Goal: Transaction & Acquisition: Purchase product/service

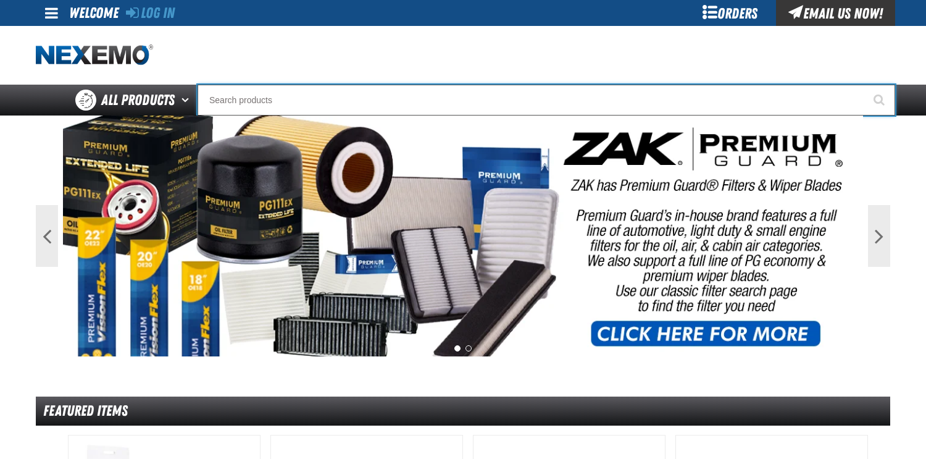
click at [234, 107] on input "Search" at bounding box center [547, 100] width 698 height 31
type input "A"
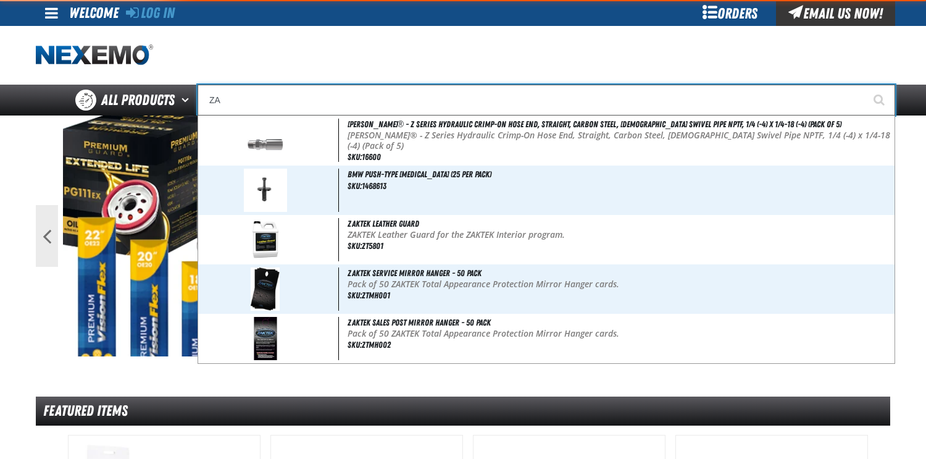
type input "ZAK"
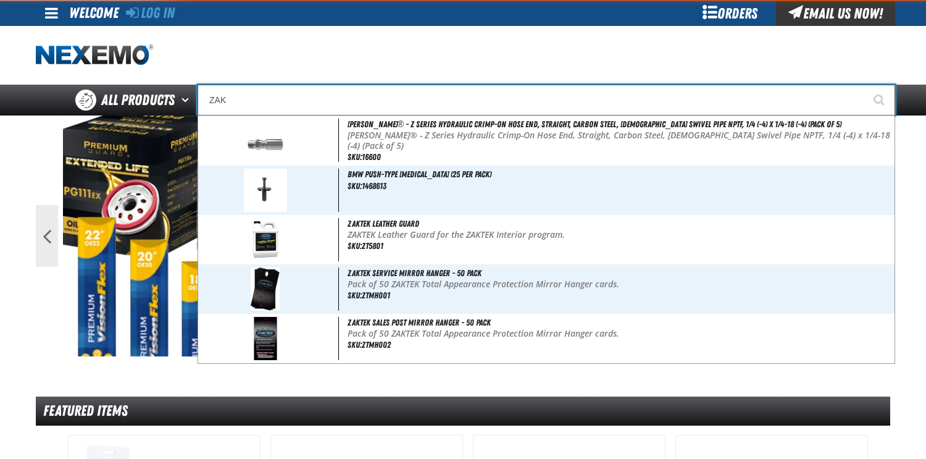
type input "ZAK Products Customer Benefits Portfolio"
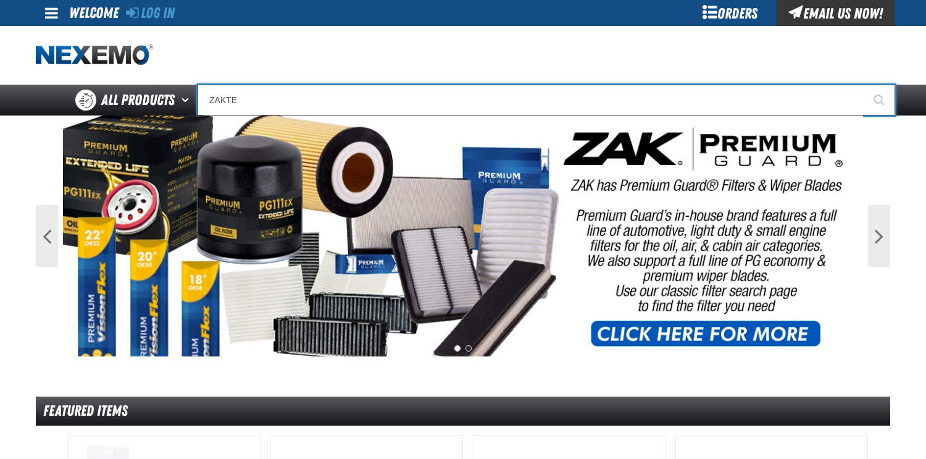
type input "ZAKTEK"
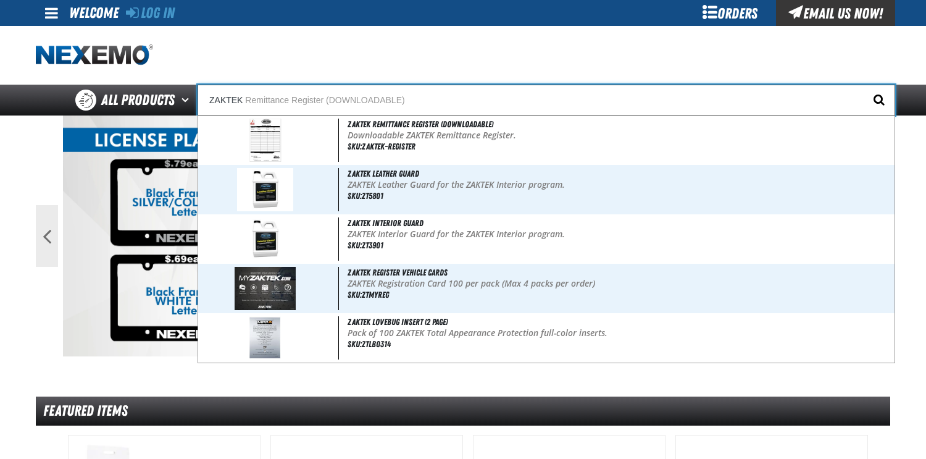
type input "ZAKTEK Remittance Register (DOWNLOADABLE)"
type input "ZAKTEK"
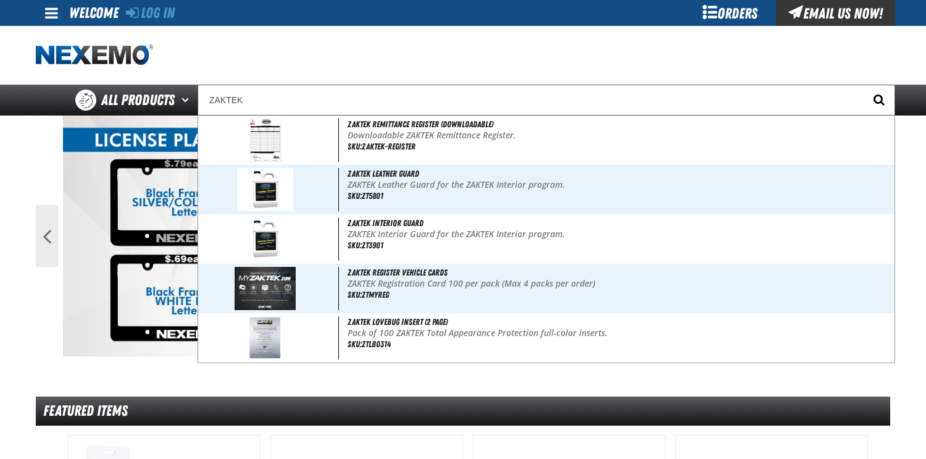
click at [876, 101] on span "Start Searching" at bounding box center [879, 100] width 11 height 12
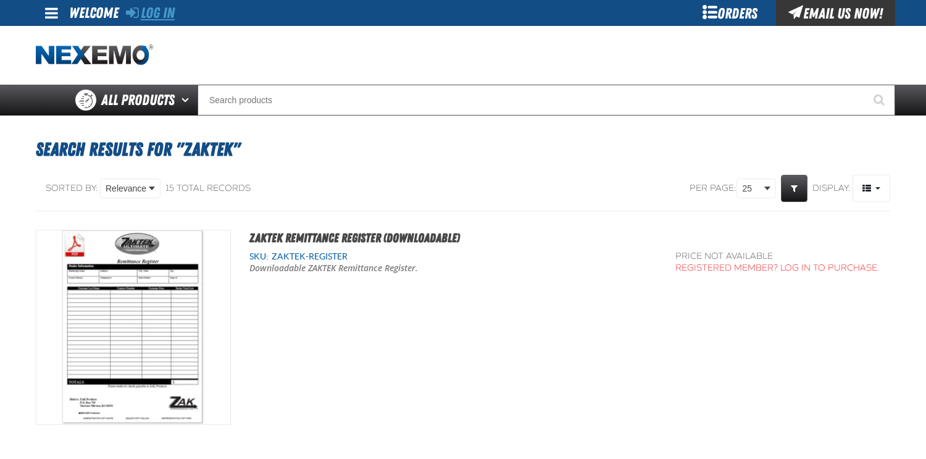
click at [163, 12] on link "Log In" at bounding box center [150, 12] width 49 height 17
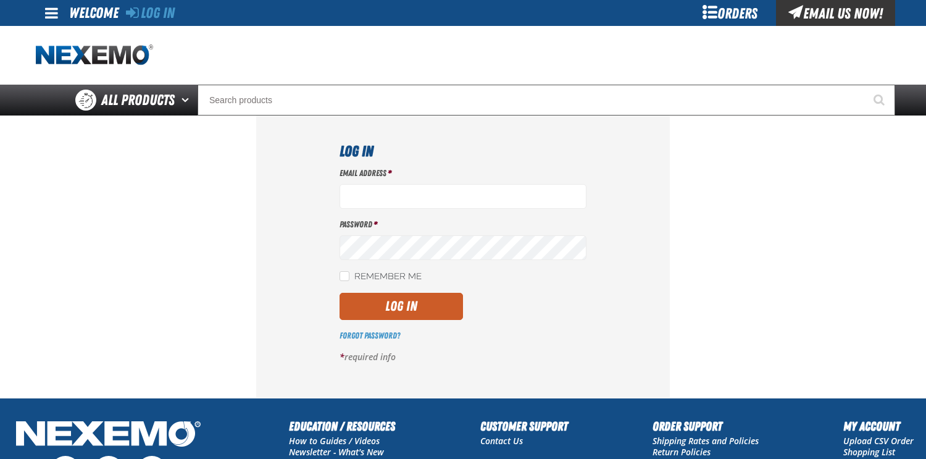
type input "tmccain@vtaig.com"
click at [350, 275] on label "Remember Me" at bounding box center [381, 277] width 82 height 12
click at [349, 275] on input "Remember Me" at bounding box center [345, 276] width 10 height 10
checkbox input "true"
click at [383, 299] on button "Log In" at bounding box center [401, 306] width 123 height 27
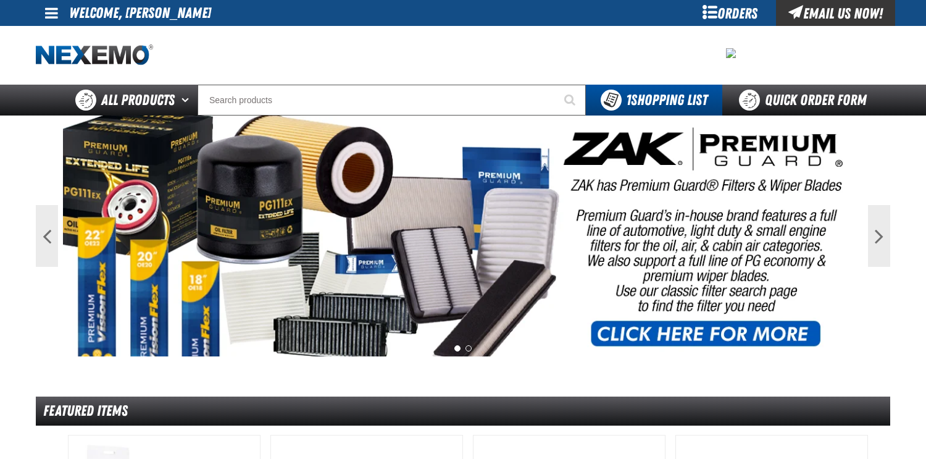
click at [227, 41] on div at bounding box center [463, 55] width 855 height 59
click at [55, 13] on span at bounding box center [51, 13] width 13 height 15
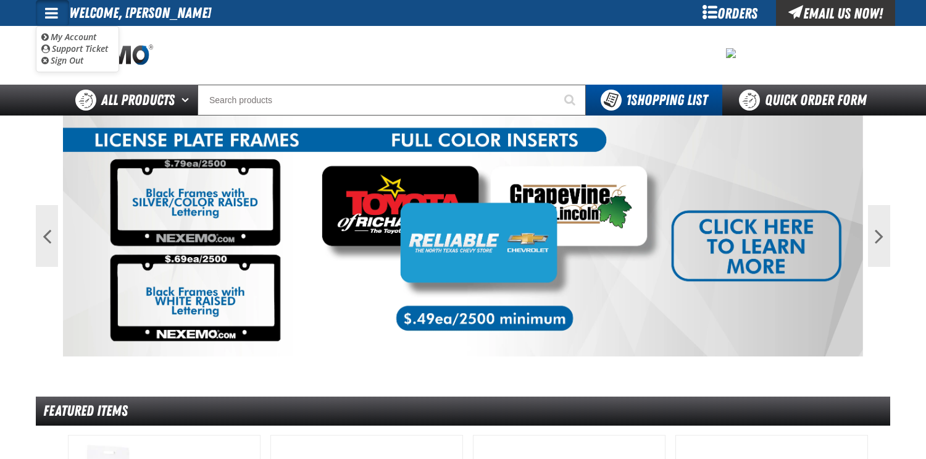
click at [291, 42] on div at bounding box center [463, 55] width 855 height 59
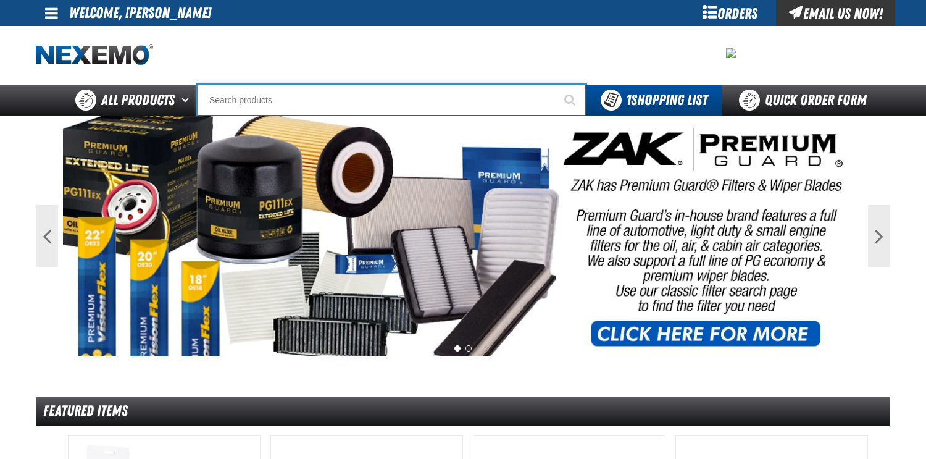
click at [314, 85] on input "Search" at bounding box center [392, 100] width 388 height 31
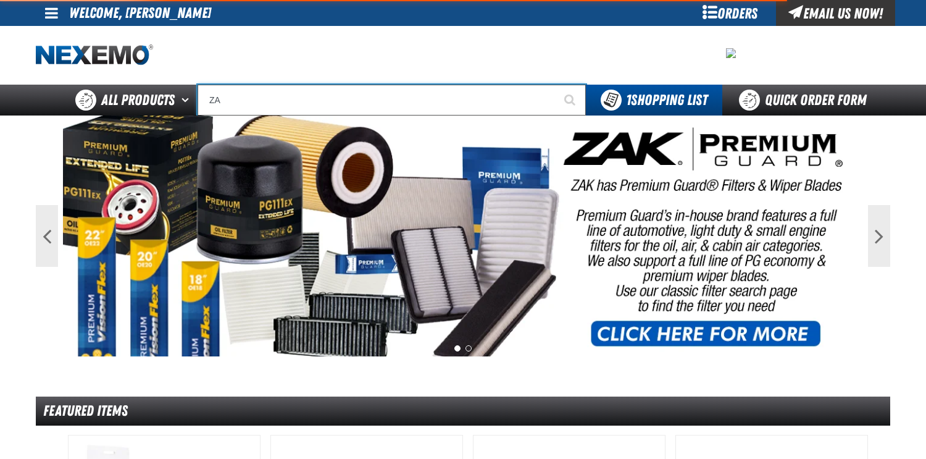
type input "ZAK"
type input "ZAK Products Customer Benefits Portfolio"
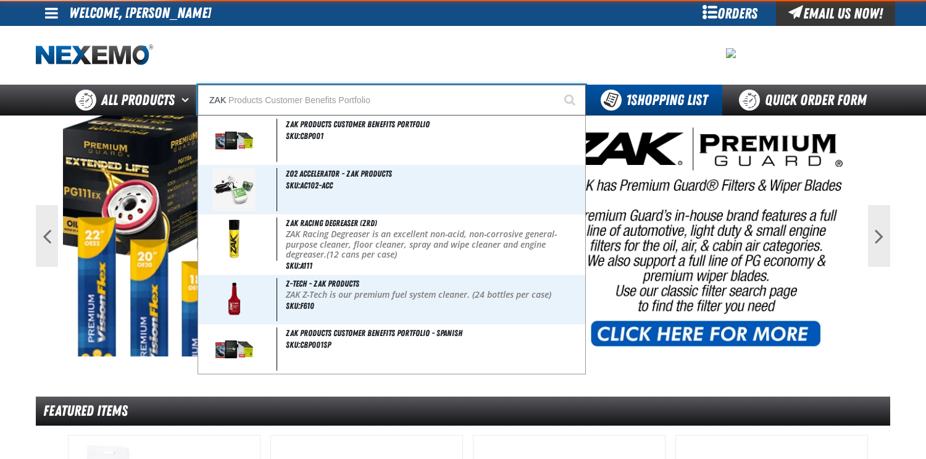
type input "ZAKT"
type input "ZAKTEK Remittance Register (DOWNLOADABLE)"
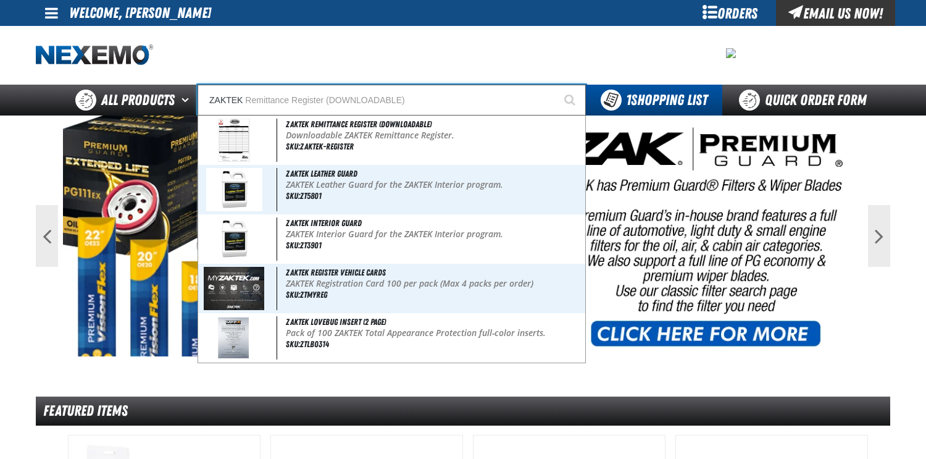
type input "ZAKTEK"
click at [555, 85] on button "Start Searching" at bounding box center [570, 100] width 31 height 31
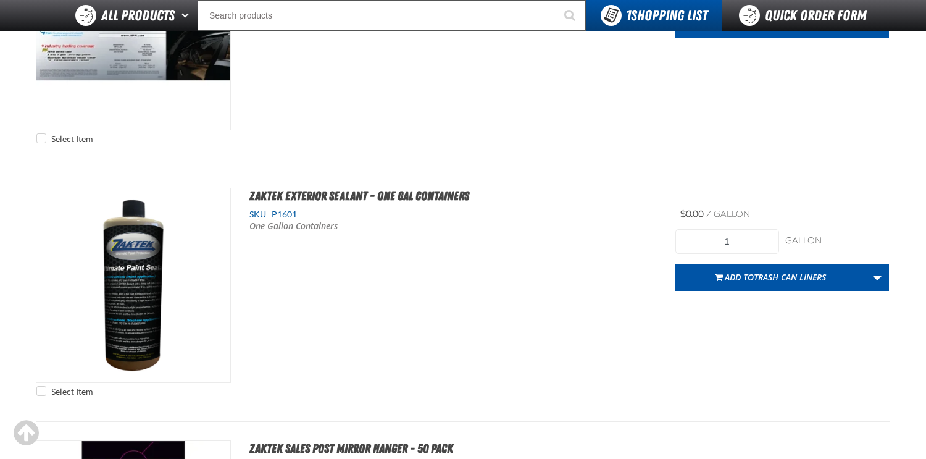
scroll to position [2285, 0]
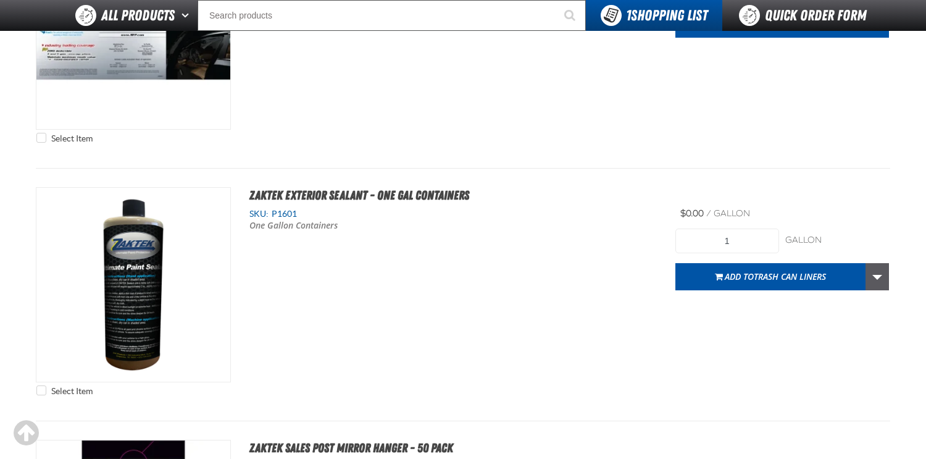
click at [874, 277] on link "More Actions" at bounding box center [877, 276] width 23 height 27
click at [395, 309] on div "Select Item ZAKTEK Exterior Sealant - One Gal Containers SKU: P1601 One [DEMOGR…" at bounding box center [463, 294] width 855 height 215
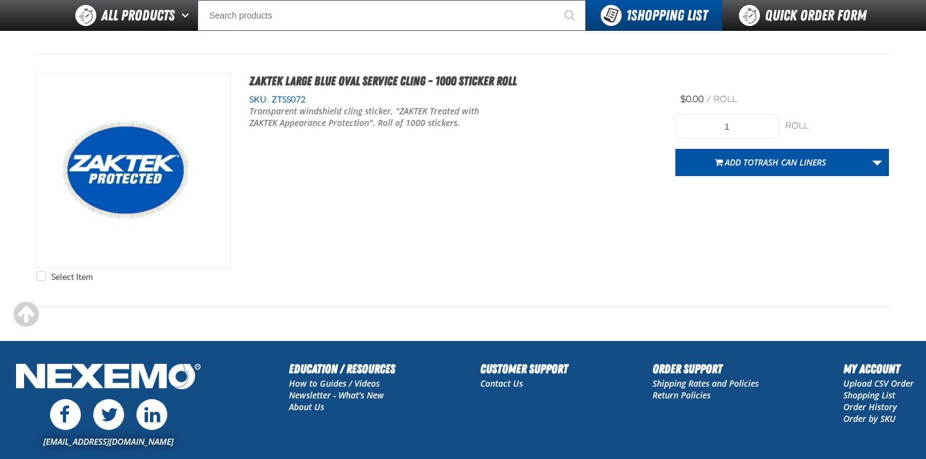
scroll to position [3780, 0]
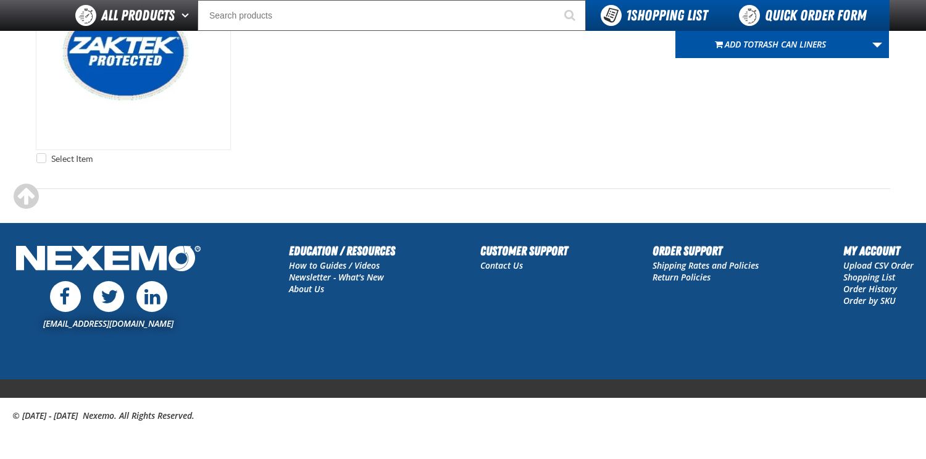
click at [806, 6] on link "Quick Order Form" at bounding box center [805, 15] width 167 height 31
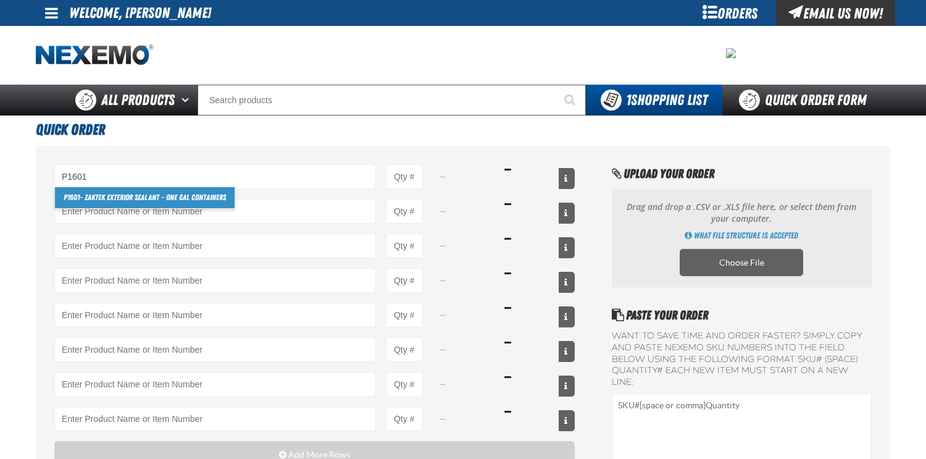
click at [132, 198] on link "P1601 - ZAKTEK Exterior Sealant - One Gal Containers" at bounding box center [145, 197] width 180 height 21
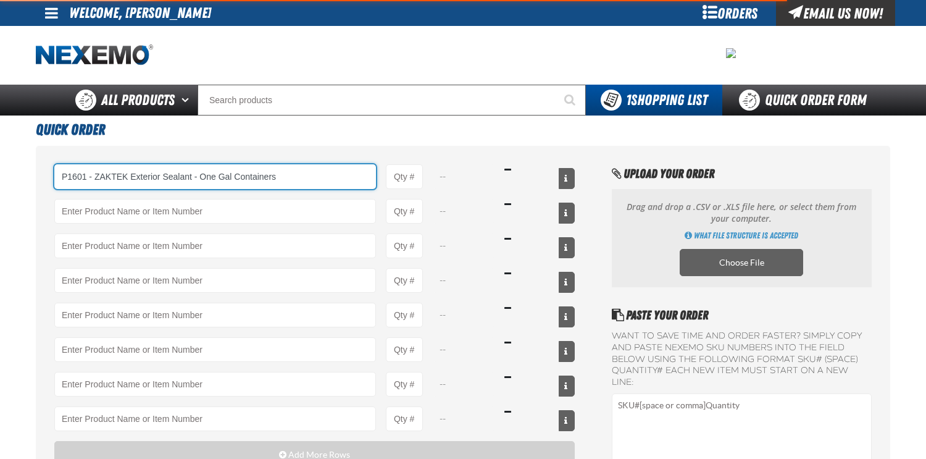
type input "P1601 - ZAKTEK Exterior Sealant - One Gal Containers"
type input "1"
select select "gallon"
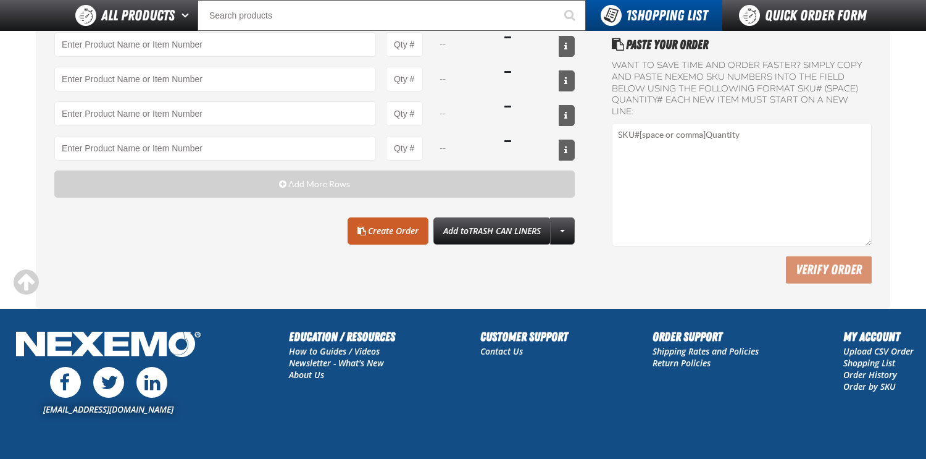
scroll to position [247, 0]
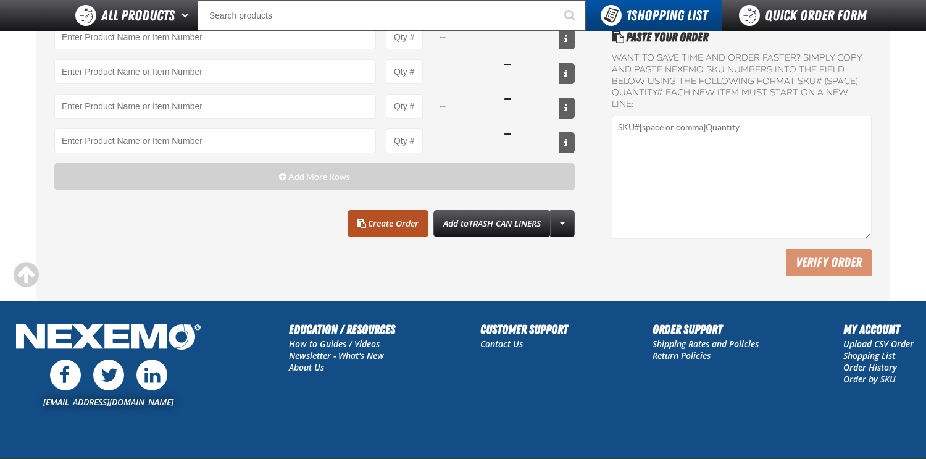
click at [387, 225] on link "Create Order" at bounding box center [388, 223] width 81 height 27
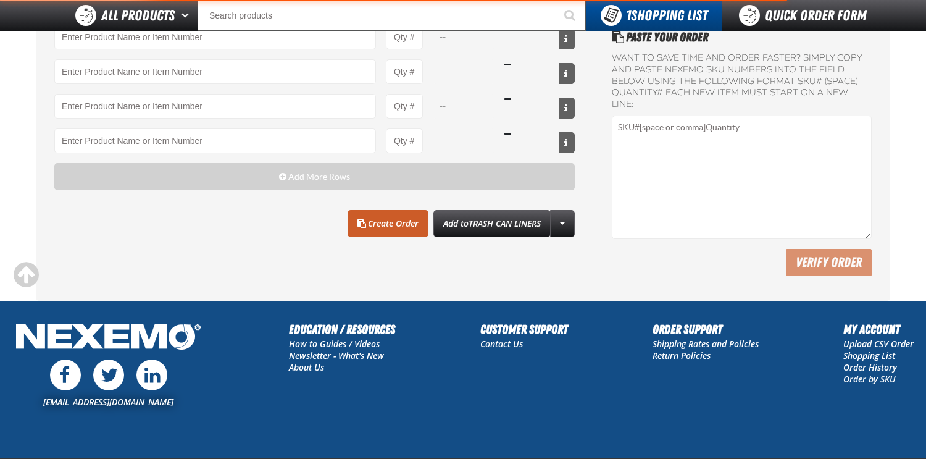
type input "P1601 - ZAKTEK Exterior Sealant - One Gal Containers"
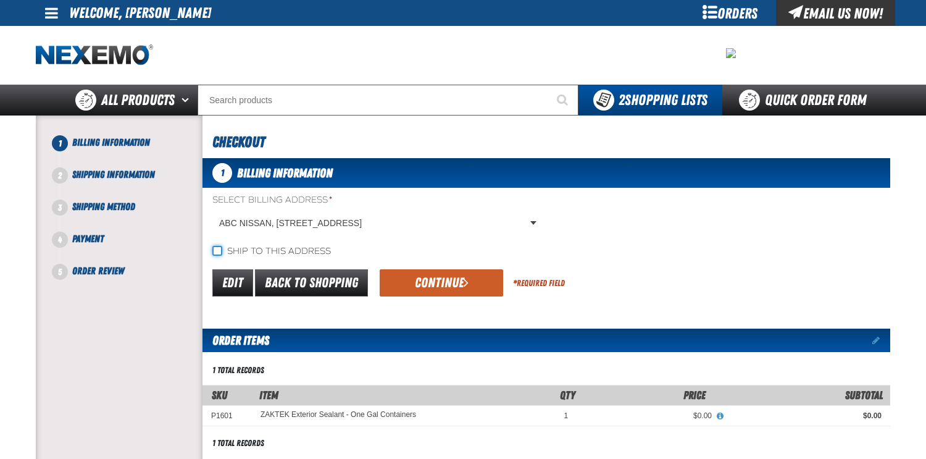
click at [217, 246] on input "Ship to this address" at bounding box center [217, 251] width 10 height 10
checkbox input "true"
click at [449, 287] on button "Continue" at bounding box center [441, 282] width 123 height 27
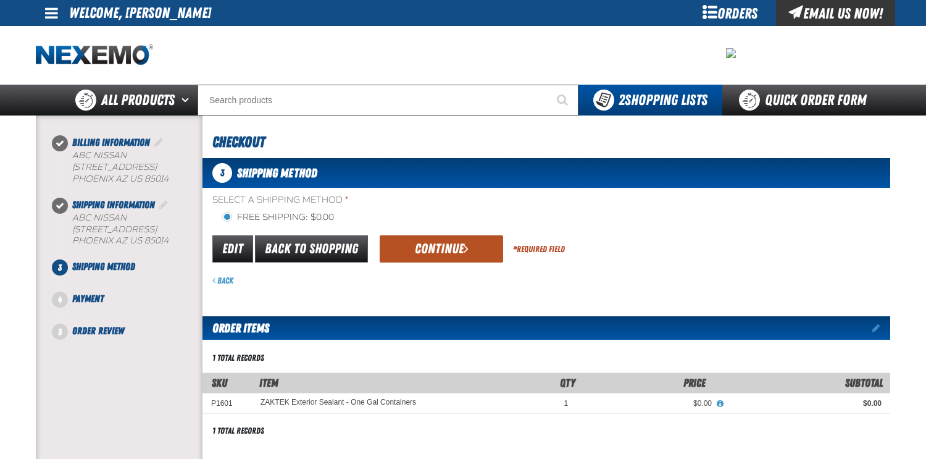
click at [432, 249] on button "Continue" at bounding box center [441, 248] width 123 height 27
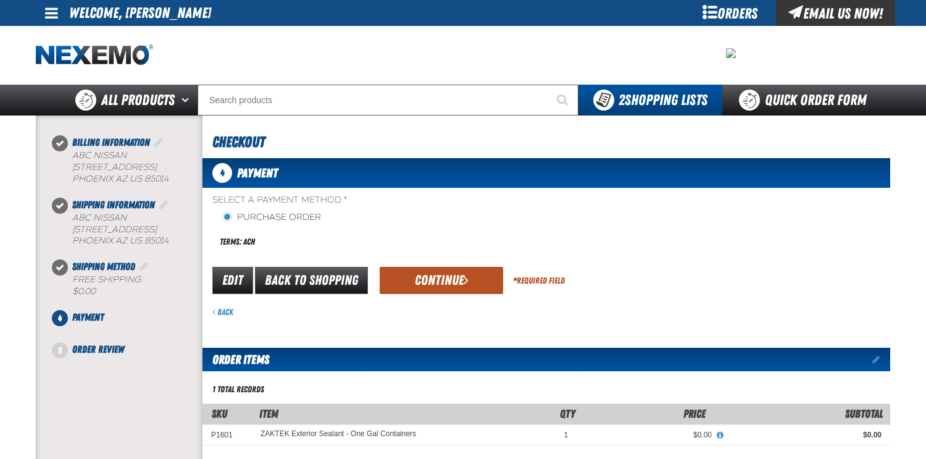
click at [449, 285] on button "Continue" at bounding box center [441, 280] width 123 height 27
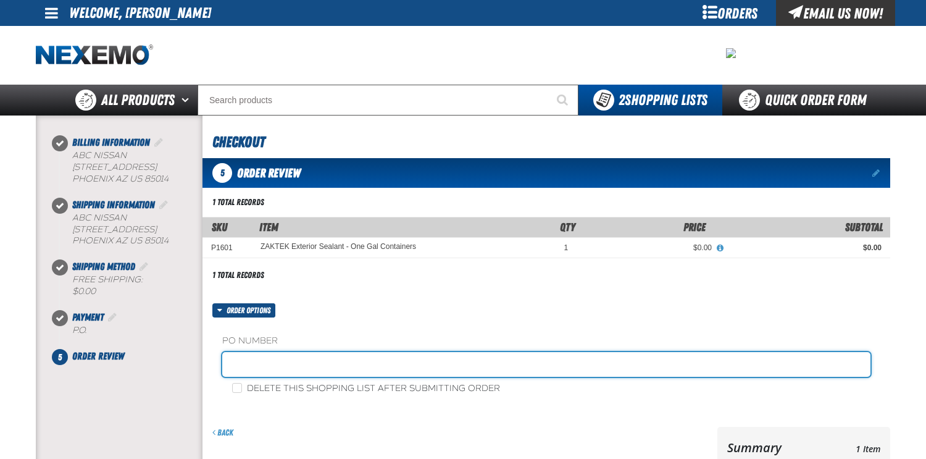
click at [245, 357] on input "text" at bounding box center [546, 364] width 648 height 25
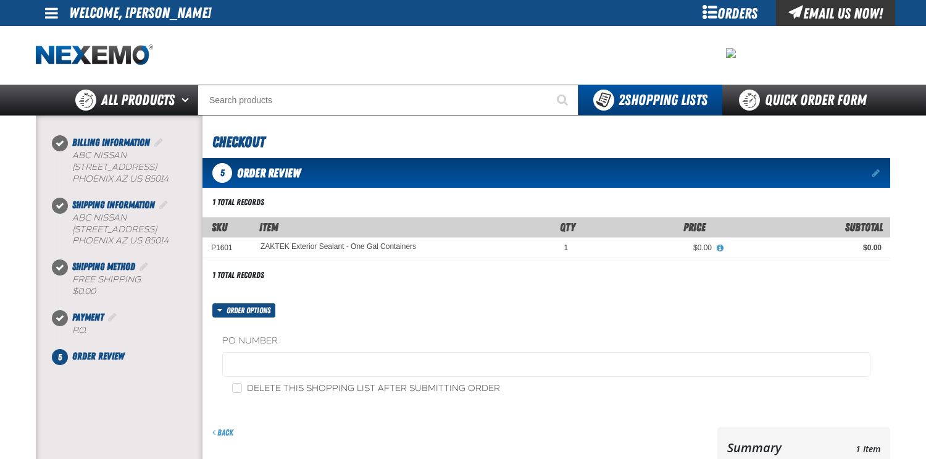
click at [243, 387] on label "Delete this shopping list after submitting order" at bounding box center [366, 389] width 268 height 12
click at [242, 387] on input "Delete this shopping list after submitting order" at bounding box center [237, 388] width 10 height 10
checkbox input "true"
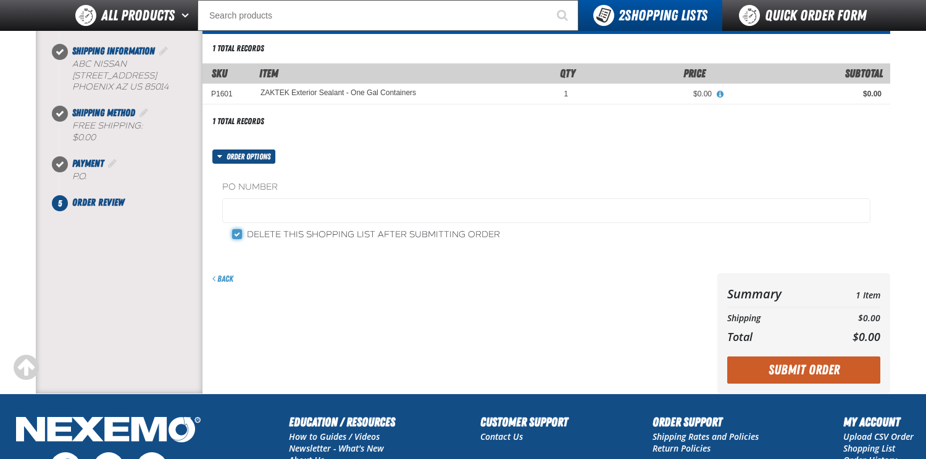
scroll to position [123, 0]
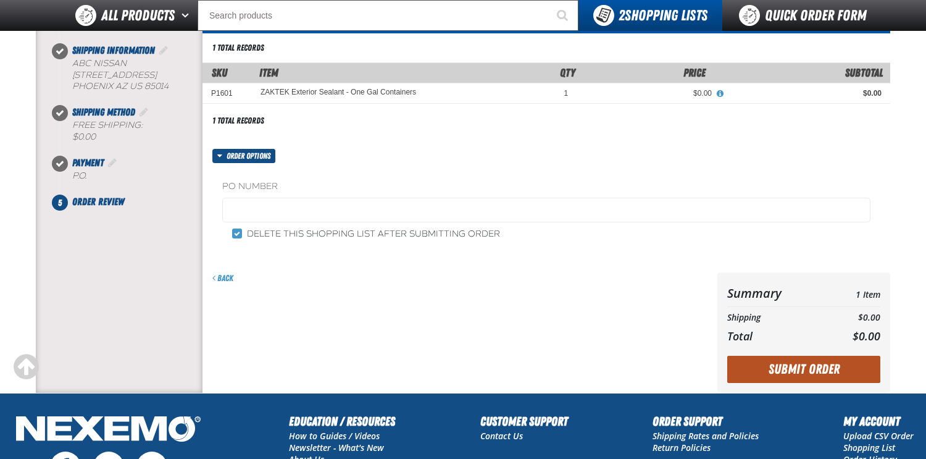
click at [784, 377] on button "Submit Order" at bounding box center [803, 369] width 153 height 27
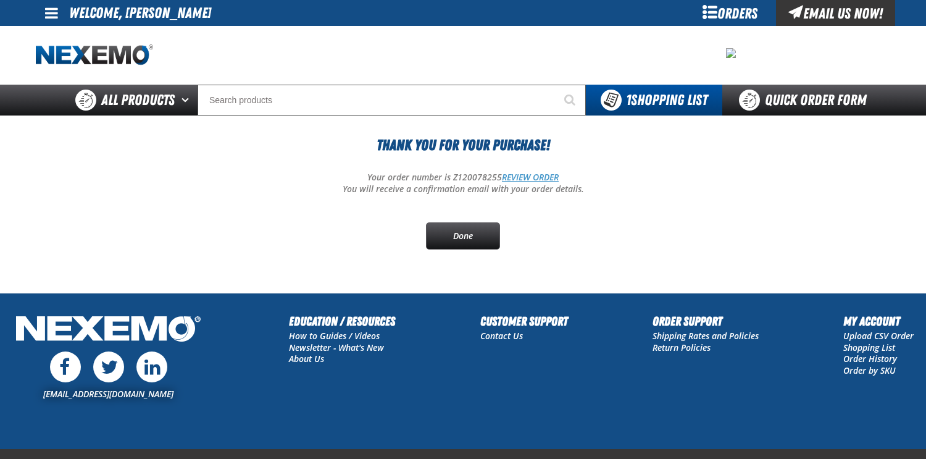
click at [535, 180] on link "REVIEW ORDER" at bounding box center [530, 177] width 57 height 12
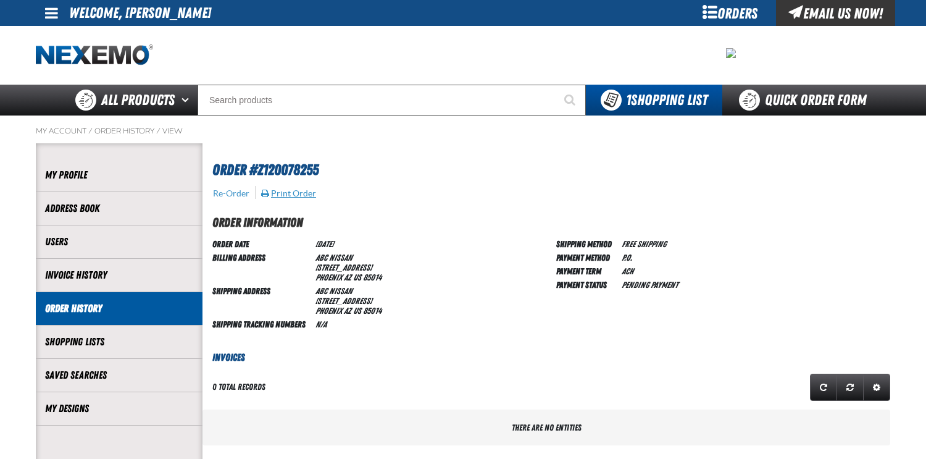
click at [299, 188] on button "Print Order" at bounding box center [289, 193] width 56 height 11
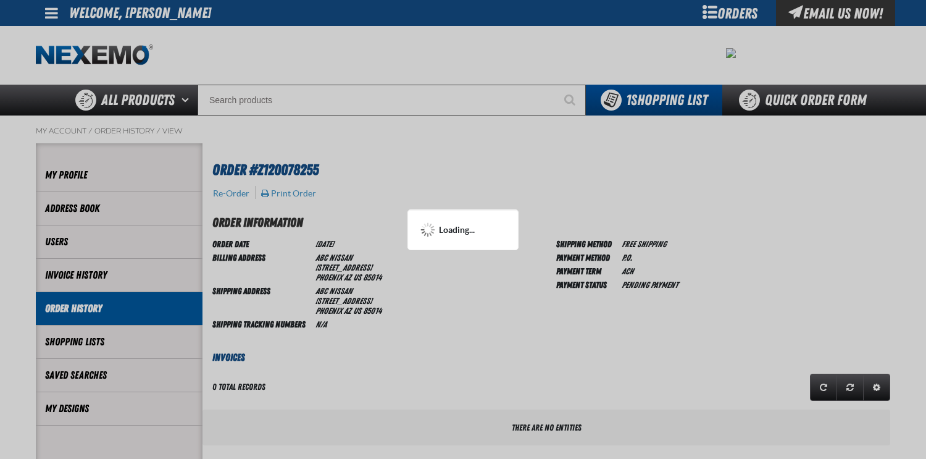
click at [380, 214] on div at bounding box center [463, 229] width 926 height 459
drag, startPoint x: 585, startPoint y: 152, endPoint x: 484, endPoint y: 324, distance: 199.3
click at [484, 324] on div at bounding box center [463, 229] width 926 height 459
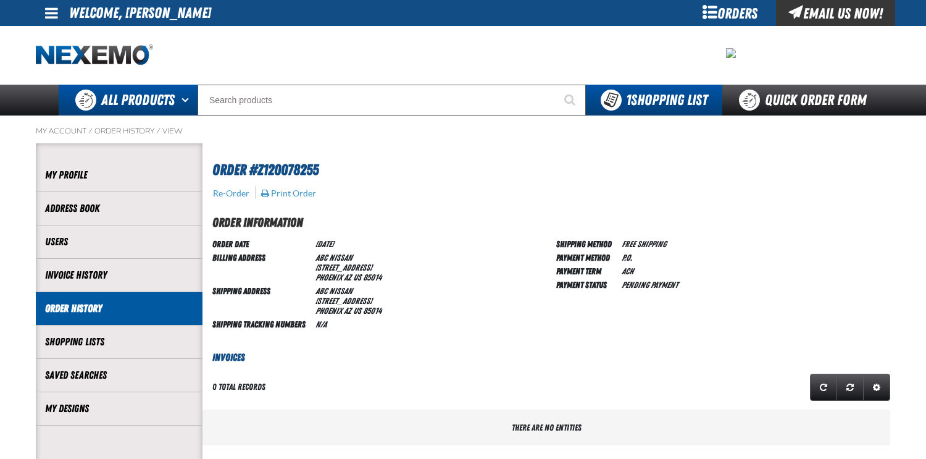
scroll to position [1, 1]
